Goal: Check status

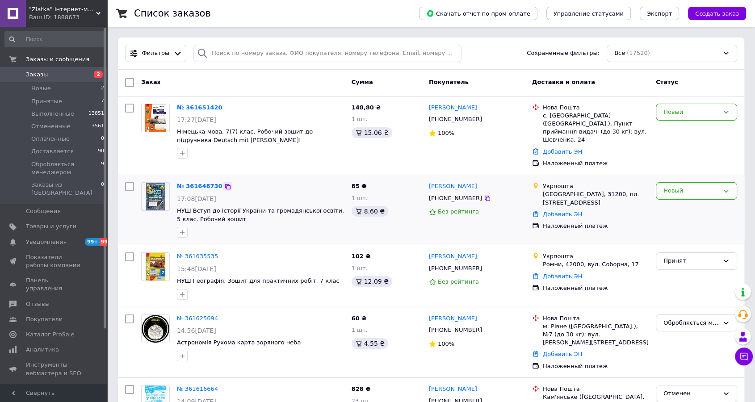
click at [224, 183] on icon at bounding box center [227, 186] width 7 height 7
click at [139, 152] on div at bounding box center [156, 131] width 36 height 63
click at [224, 105] on icon at bounding box center [227, 107] width 7 height 7
drag, startPoint x: 118, startPoint y: 144, endPoint x: 123, endPoint y: 145, distance: 4.6
click at [118, 144] on div "№ 361651420 17:27[DATE] Німецька мова. 7(7) клас. Робочий зошит до підручника D…" at bounding box center [431, 136] width 626 height 79
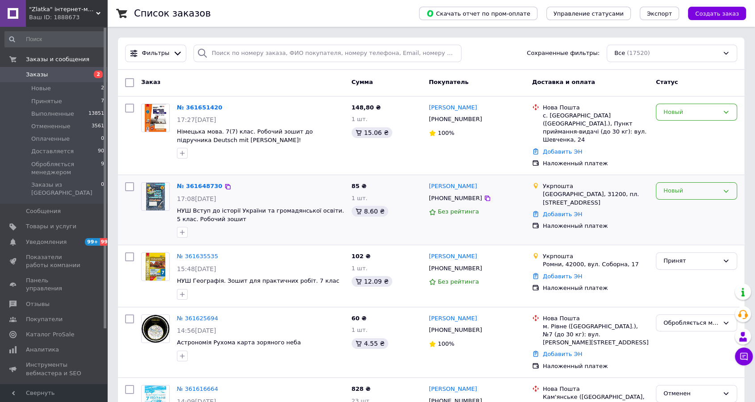
click at [676, 186] on div "Новый" at bounding box center [691, 190] width 55 height 9
click at [676, 258] on li "Обробляється менеджером" at bounding box center [696, 262] width 80 height 25
